Goal: Use online tool/utility: Utilize a website feature to perform a specific function

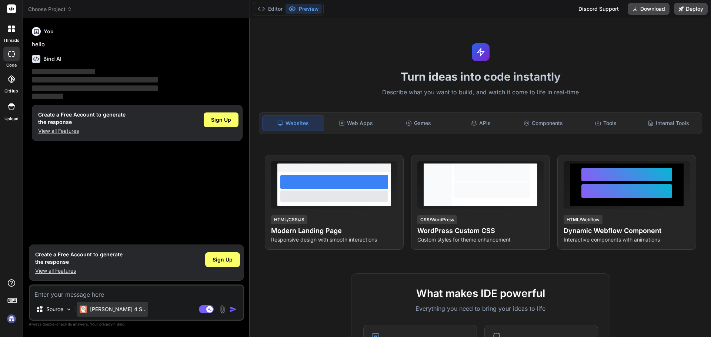
click at [116, 313] on div "Claude 4 S.." at bounding box center [112, 309] width 71 height 15
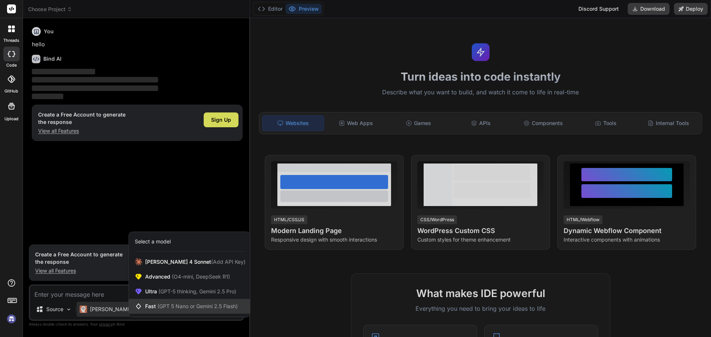
click at [195, 303] on span "(GPT 5 Nano or Gemini 2.5 Flash)" at bounding box center [197, 306] width 80 height 6
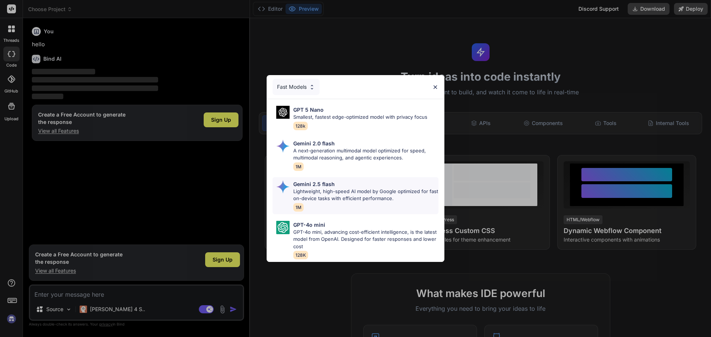
click at [338, 198] on p "Lightweight, high-speed AI model by Google optimized for fast on-device tasks w…" at bounding box center [365, 195] width 145 height 14
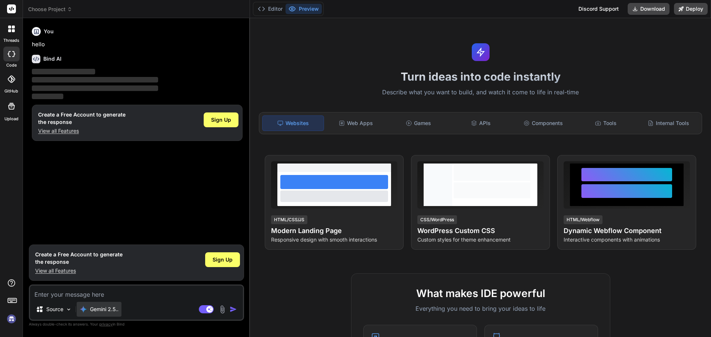
click at [114, 309] on p "Gemini 2.5.." at bounding box center [104, 309] width 28 height 7
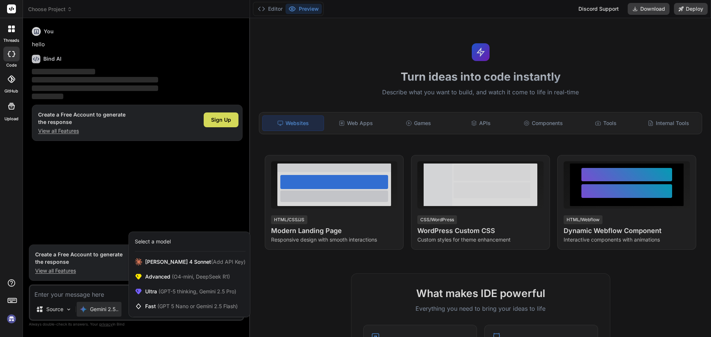
click at [127, 203] on div at bounding box center [355, 168] width 711 height 337
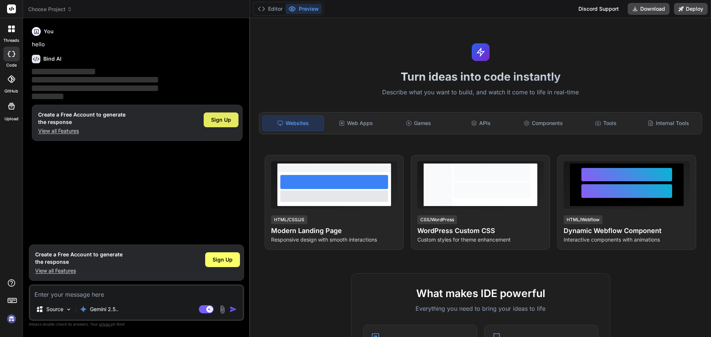
click at [221, 122] on span "Sign Up" at bounding box center [221, 119] width 20 height 7
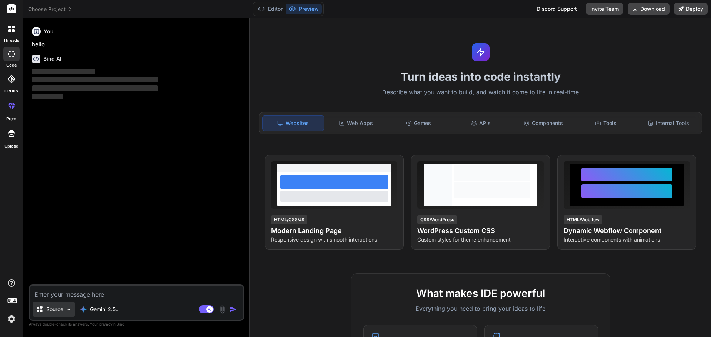
click at [63, 315] on div "Source" at bounding box center [54, 309] width 42 height 15
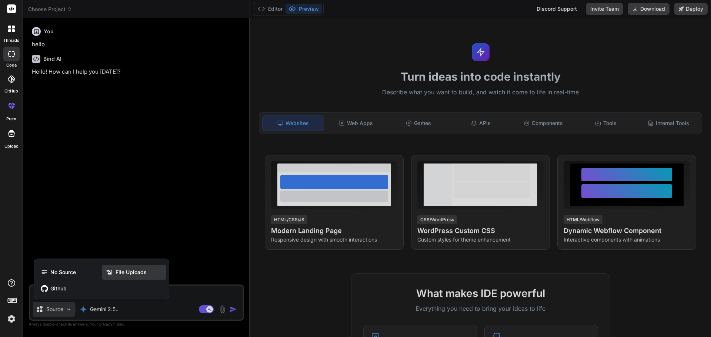
click at [134, 270] on span "File Uploads" at bounding box center [130, 272] width 31 height 7
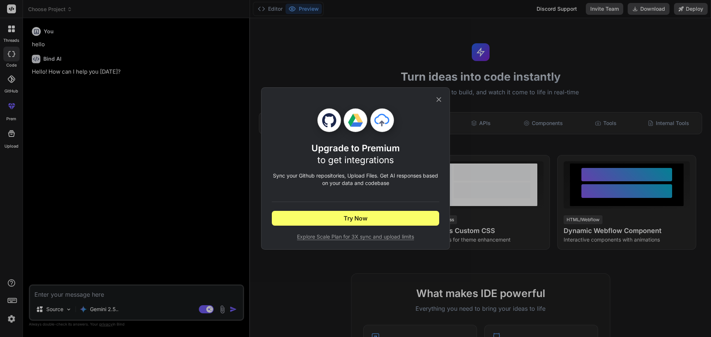
type textarea "x"
click at [374, 217] on button "Try Now" at bounding box center [355, 218] width 167 height 15
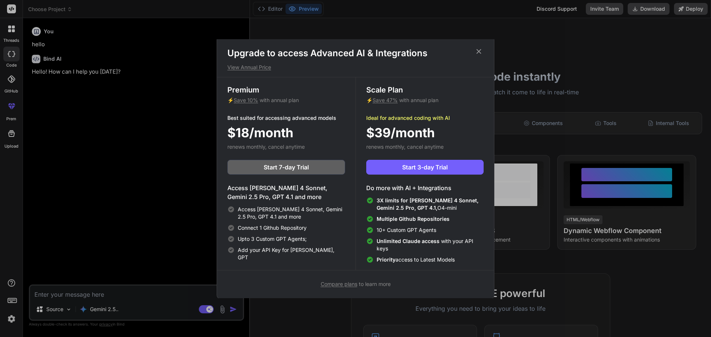
scroll to position [3, 0]
click at [423, 171] on button "Start 3-day Trial" at bounding box center [424, 166] width 117 height 15
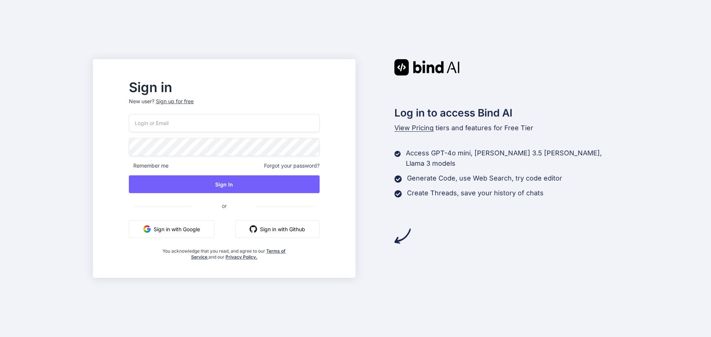
click at [207, 227] on button "Sign in with Google" at bounding box center [171, 229] width 85 height 18
click at [195, 225] on button "Sign in with Google" at bounding box center [171, 229] width 85 height 18
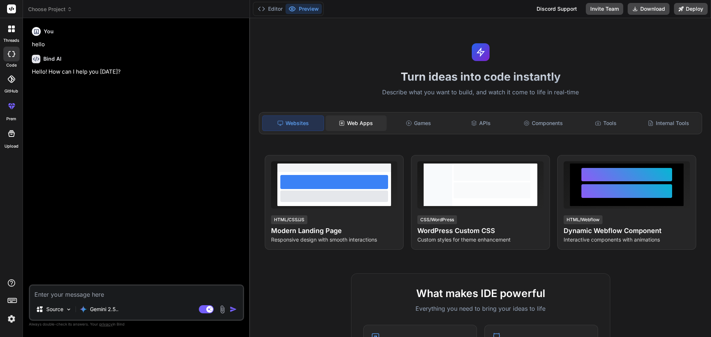
click at [363, 125] on div "Web Apps" at bounding box center [355, 123] width 61 height 16
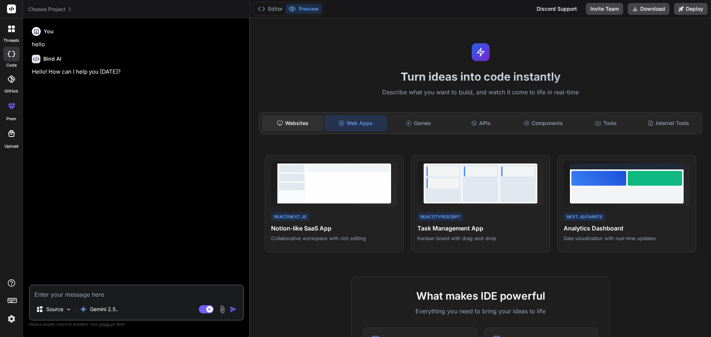
click at [282, 117] on div "Websites" at bounding box center [292, 123] width 61 height 16
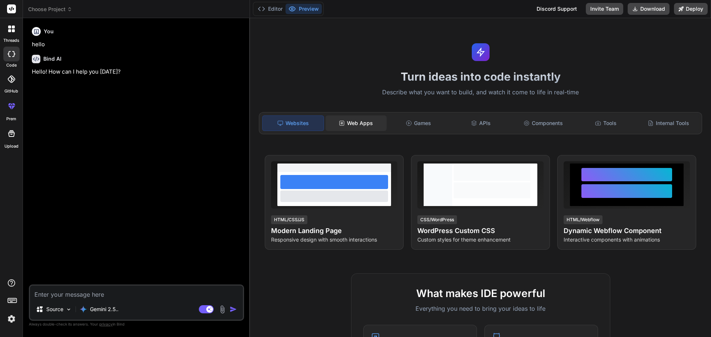
click at [341, 119] on div "Web Apps" at bounding box center [355, 123] width 61 height 16
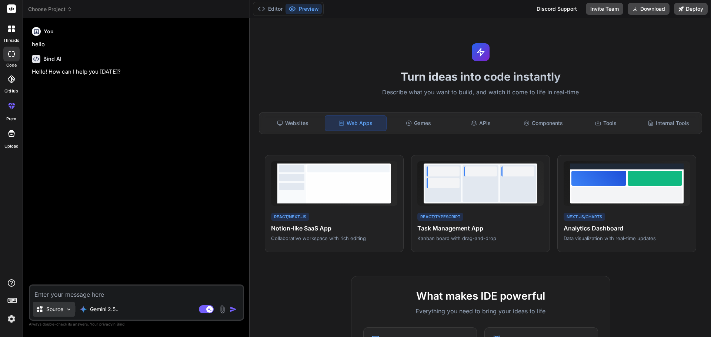
click at [69, 308] on img at bounding box center [69, 309] width 6 height 6
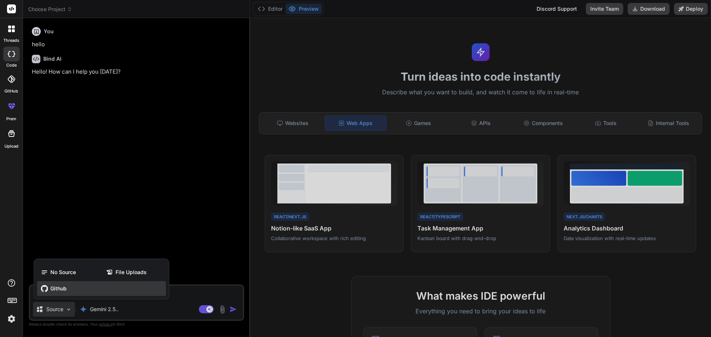
click at [67, 289] on div "Github" at bounding box center [101, 288] width 129 height 15
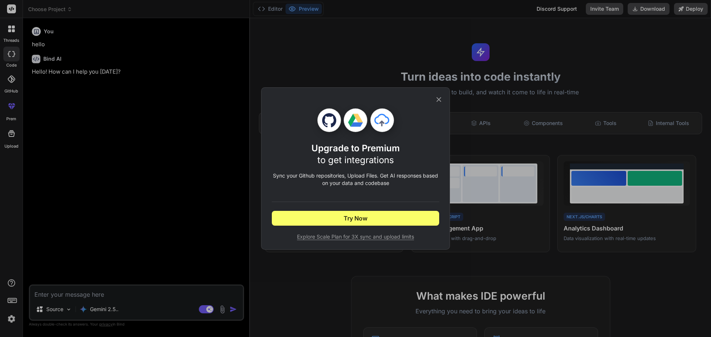
click at [440, 98] on icon at bounding box center [438, 99] width 5 height 5
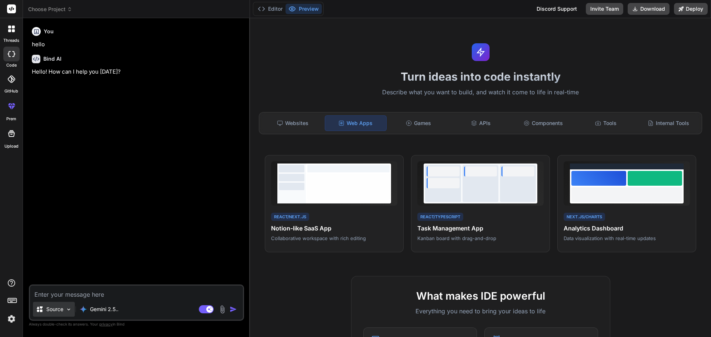
click at [64, 312] on div "Source" at bounding box center [54, 309] width 42 height 15
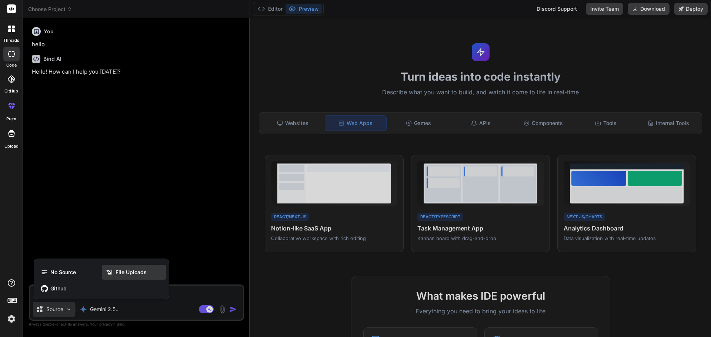
click at [128, 273] on span "File Uploads" at bounding box center [130, 272] width 31 height 7
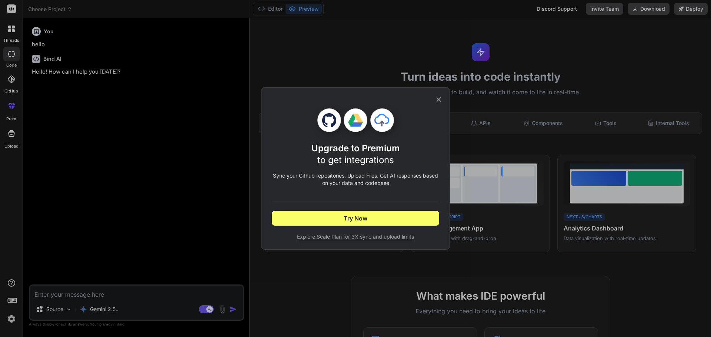
click at [437, 100] on icon at bounding box center [439, 99] width 8 height 8
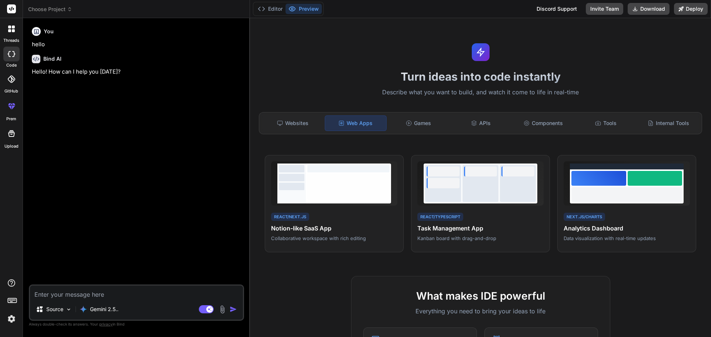
click at [222, 309] on img at bounding box center [222, 309] width 9 height 9
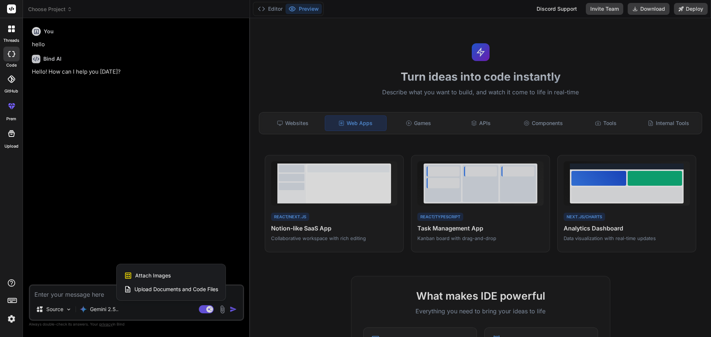
click at [186, 278] on div "Attach Images Image attachments are only supported in Claude and Gemini models." at bounding box center [171, 276] width 94 height 14
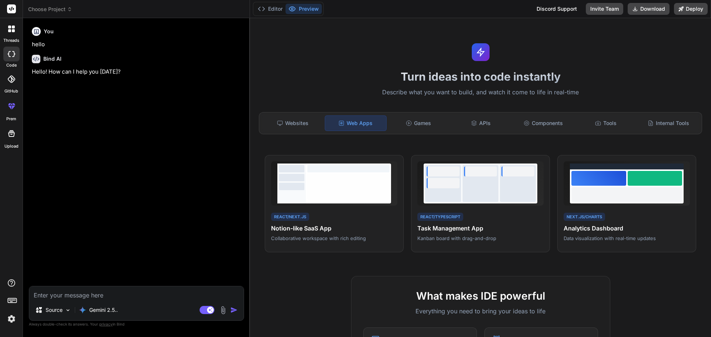
click at [221, 315] on div "Source Gemini 2.5.." at bounding box center [136, 312] width 214 height 18
click at [222, 311] on img at bounding box center [223, 310] width 9 height 9
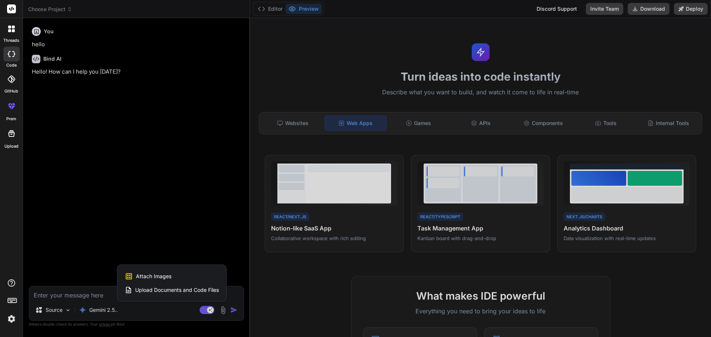
click at [207, 292] on span "Upload Documents and Code Files" at bounding box center [177, 289] width 84 height 7
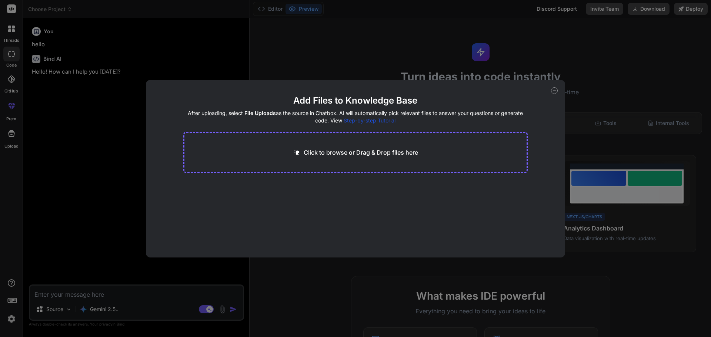
click at [329, 153] on p "Click to browse or Drag & Drop files here" at bounding box center [360, 152] width 114 height 9
click at [551, 90] on icon at bounding box center [554, 90] width 7 height 7
type textarea "x"
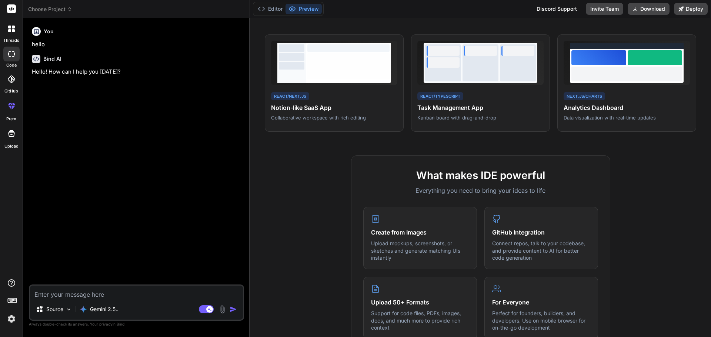
scroll to position [37, 0]
